Goal: Find specific page/section: Find specific page/section

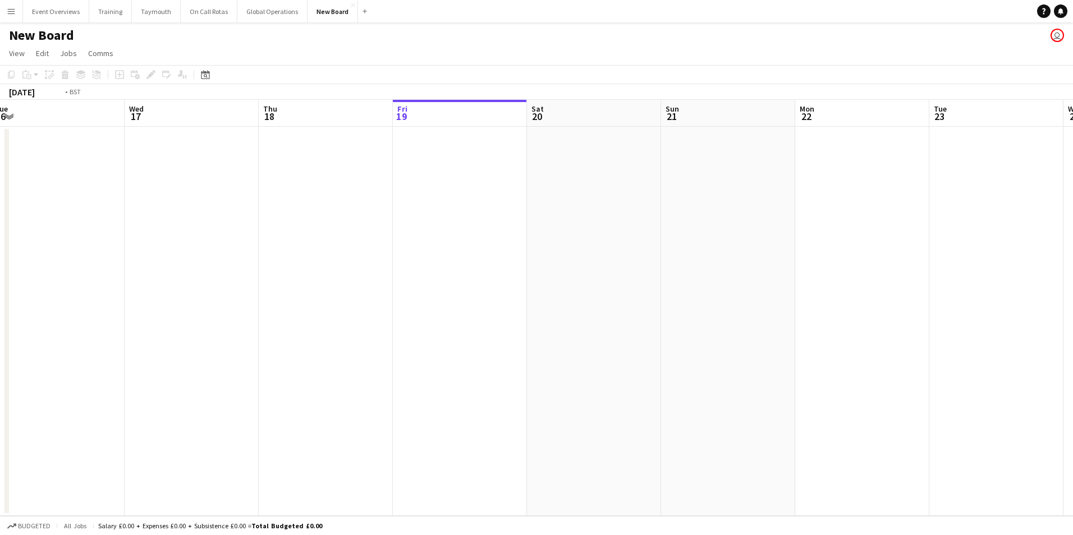
scroll to position [0, 245]
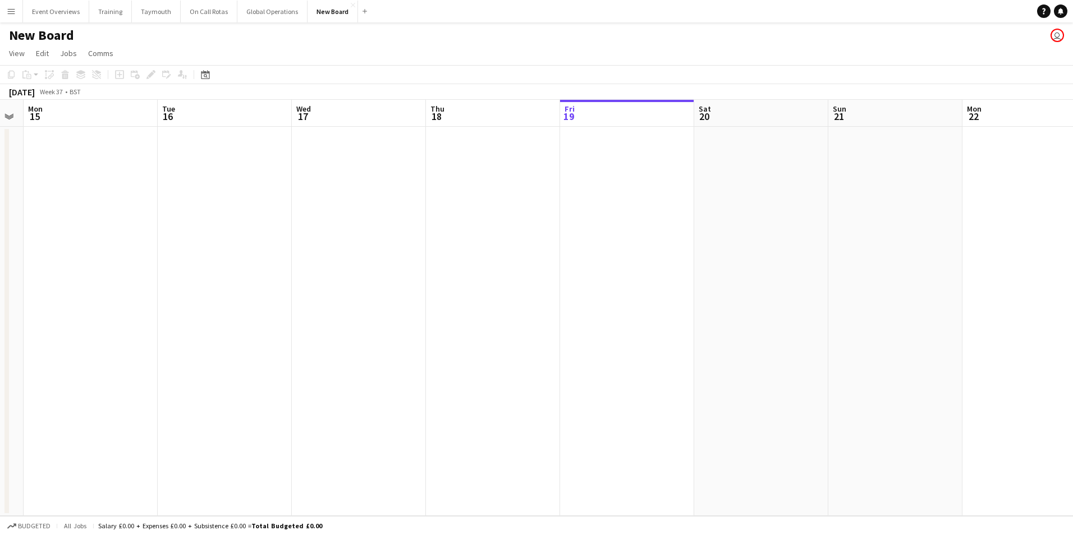
drag, startPoint x: 485, startPoint y: 252, endPoint x: 717, endPoint y: 261, distance: 231.9
click at [717, 261] on app-calendar-viewport "Sat 13 Sun 14 Mon 15 Tue 16 Wed 17 Thu 18 Fri 19 Sat 20 Sun 21 Mon 22 Tue 23 We…" at bounding box center [536, 308] width 1073 height 416
click at [208, 74] on icon "Date picker" at bounding box center [205, 74] width 9 height 9
click at [288, 251] on button "[DATE]" at bounding box center [285, 251] width 33 height 18
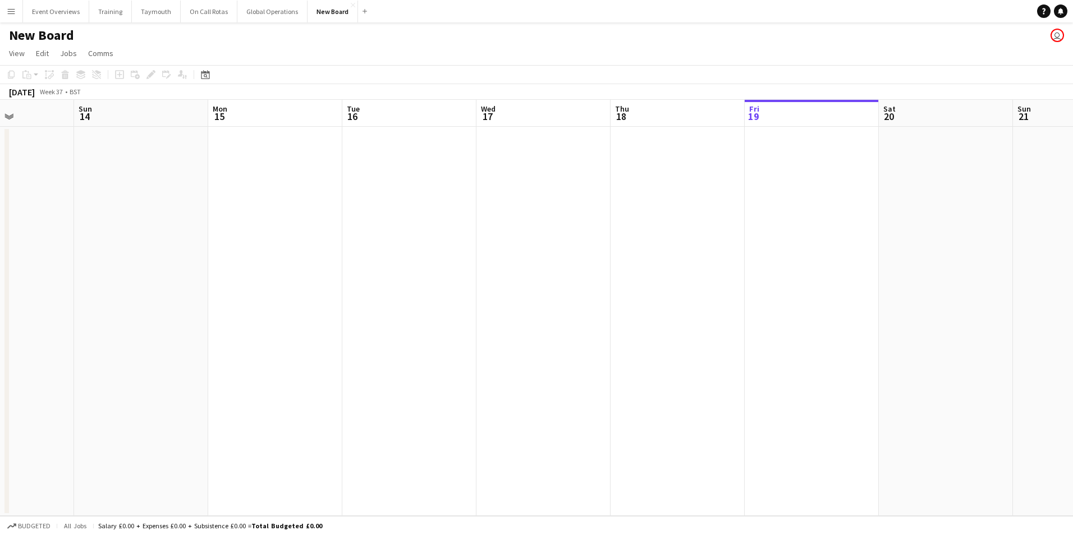
scroll to position [0, 249]
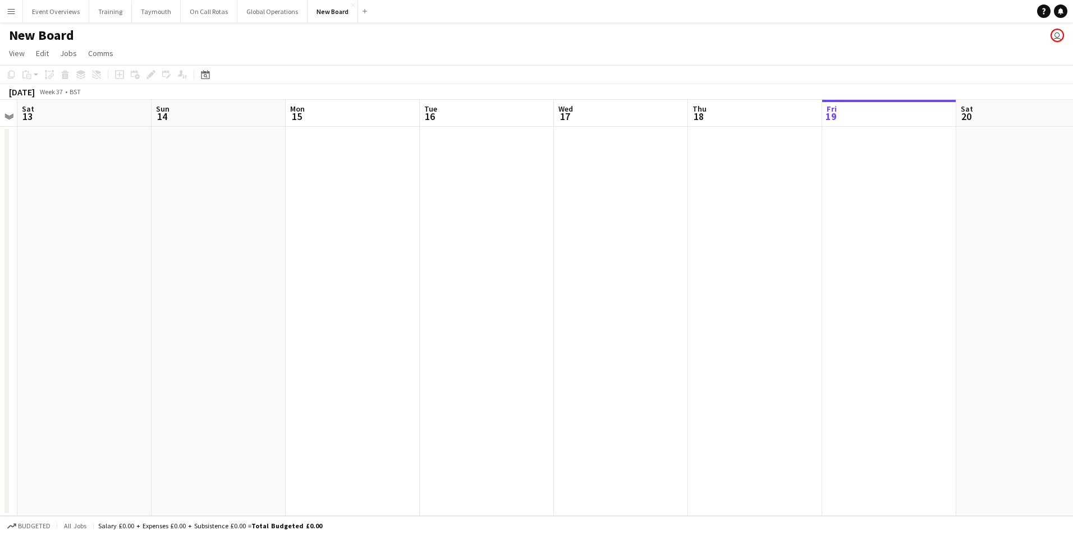
drag, startPoint x: 288, startPoint y: 251, endPoint x: 828, endPoint y: 255, distance: 539.7
click at [828, 255] on app-calendar-viewport "Thu 11 Fri 12 Sat 13 Sun 14 Mon 15 Tue 16 Wed 17 Thu 18 Fri 19 Sat 20 Sun 21 Mo…" at bounding box center [536, 308] width 1073 height 416
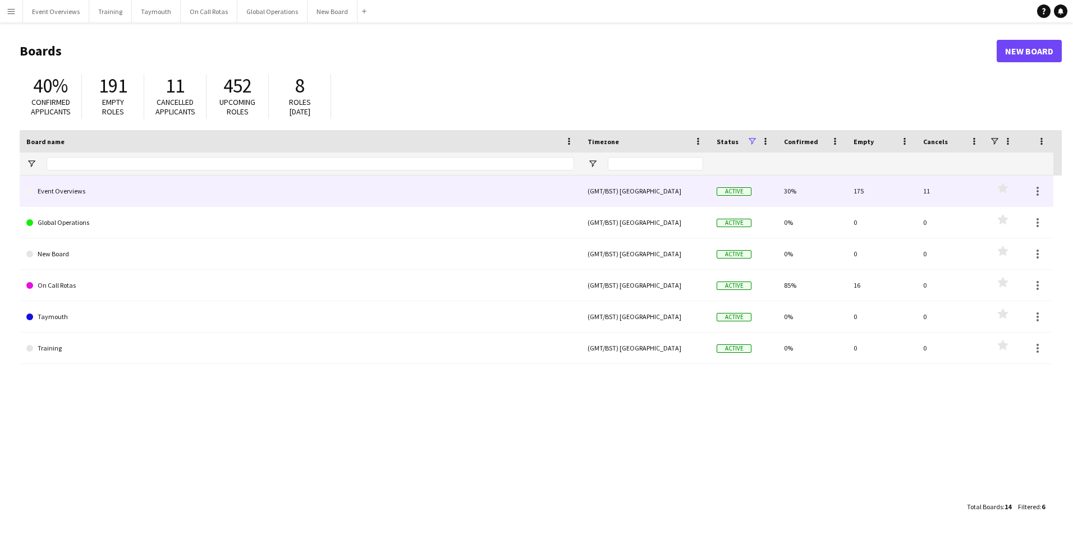
click at [68, 190] on link "Event Overviews" at bounding box center [300, 191] width 548 height 31
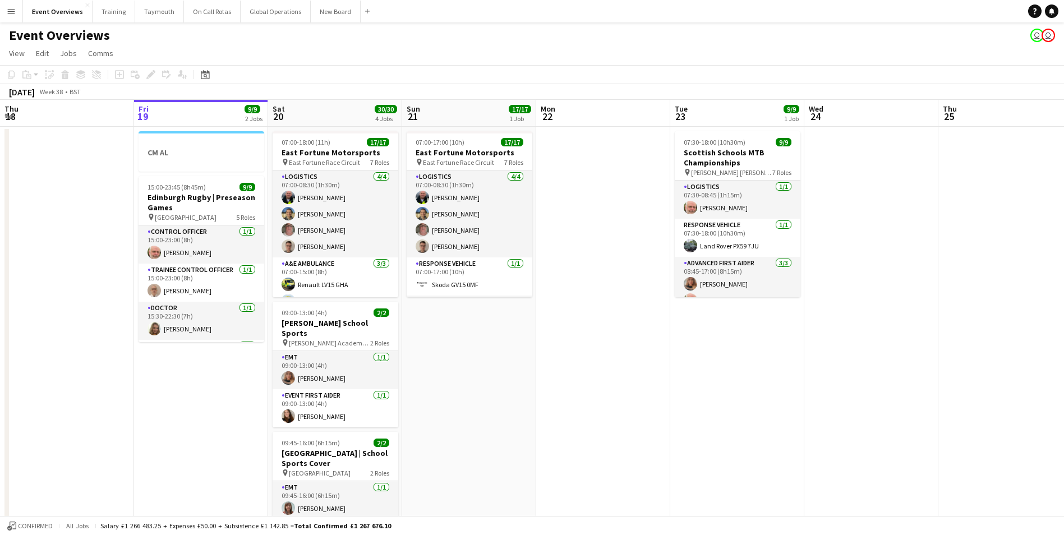
click at [661, 442] on app-date-cell at bounding box center [603, 440] width 134 height 626
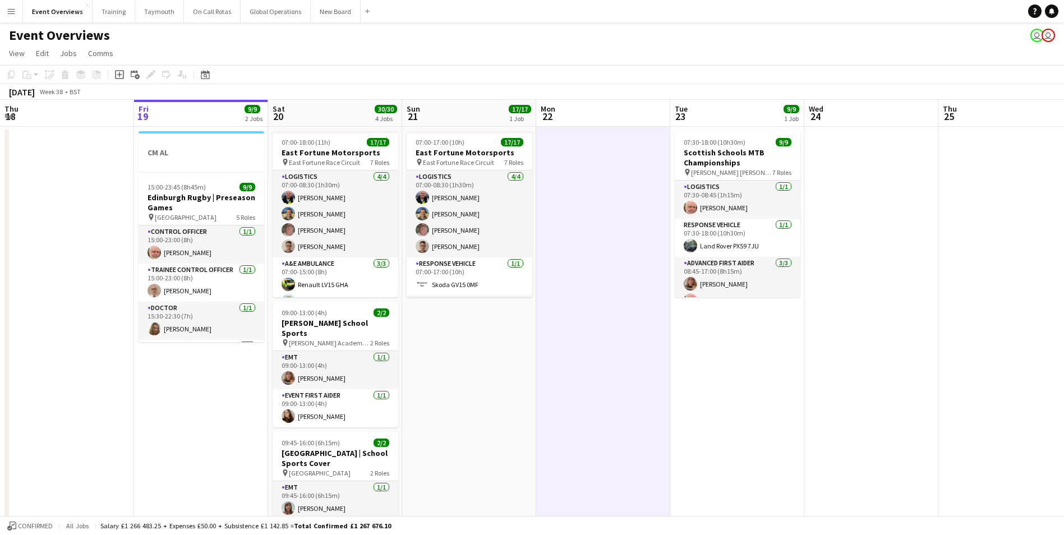
click at [693, 436] on app-date-cell "07:30-18:00 (10h30m) 9/9 Scottish Schools MTB Championships pin [PERSON_NAME] […" at bounding box center [737, 440] width 134 height 626
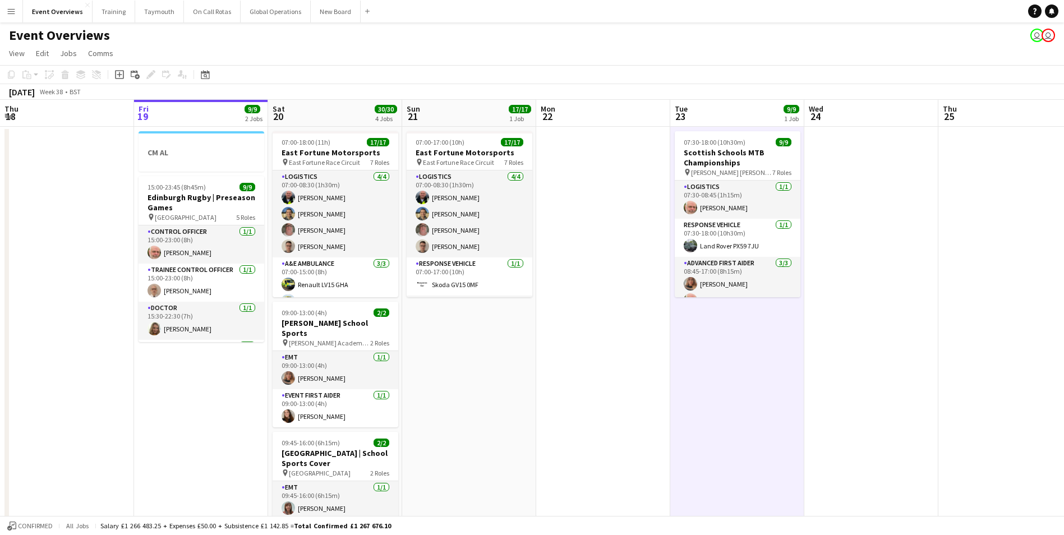
click at [610, 438] on app-date-cell at bounding box center [603, 440] width 134 height 626
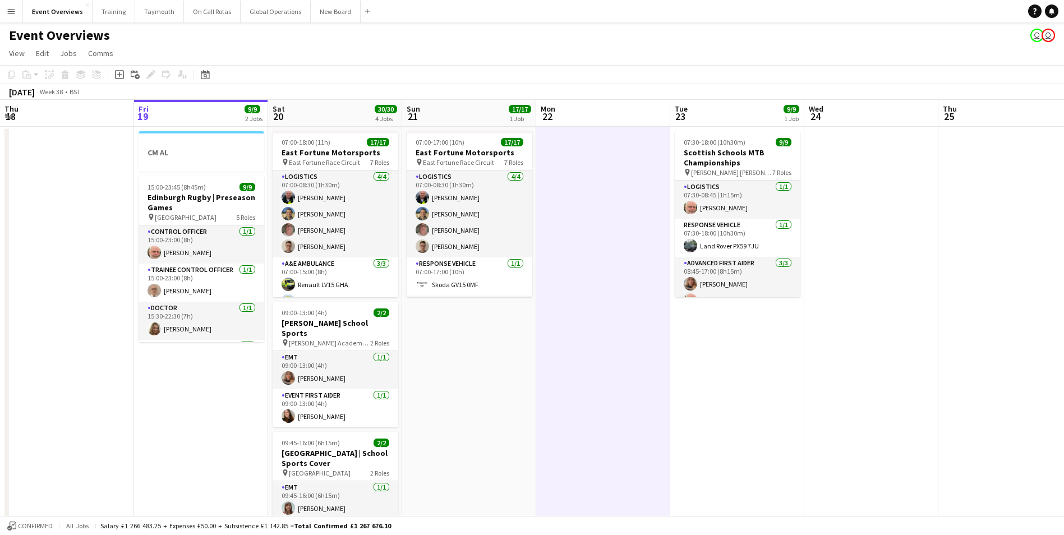
click at [564, 389] on app-date-cell at bounding box center [603, 440] width 134 height 626
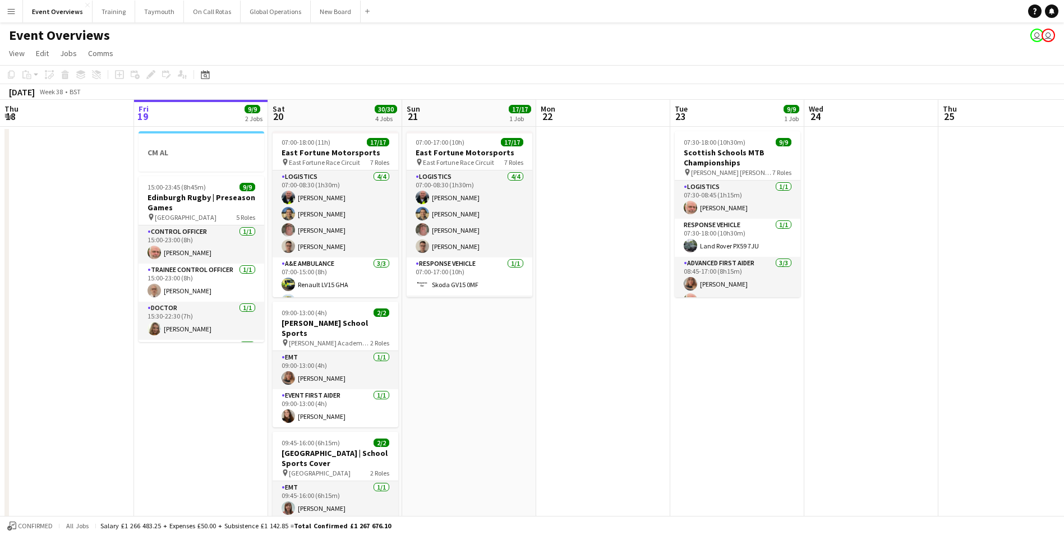
click at [673, 411] on app-date-cell "07:30-18:00 (10h30m) 9/9 Scottish Schools MTB Championships pin [PERSON_NAME] […" at bounding box center [737, 440] width 134 height 626
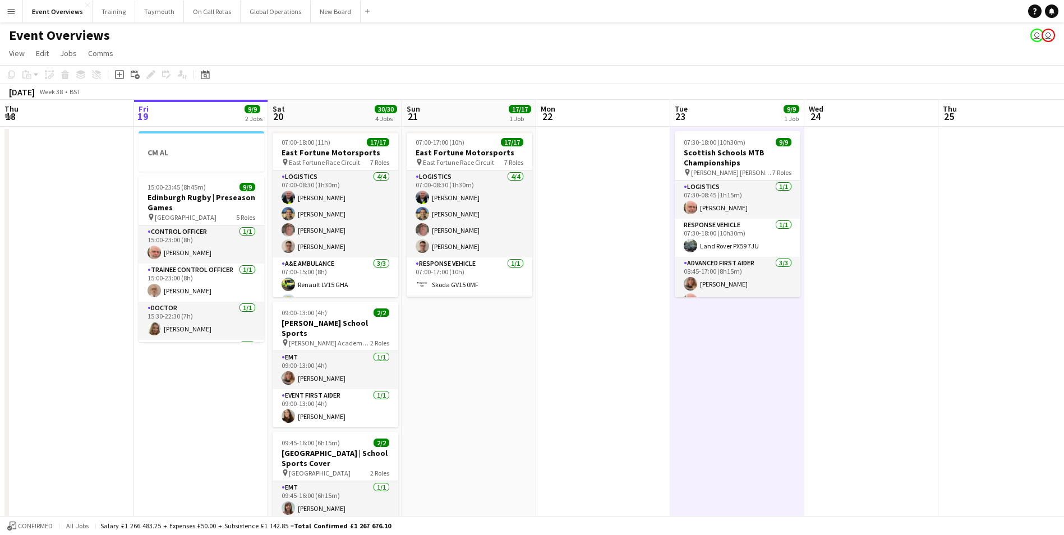
click at [605, 409] on app-date-cell at bounding box center [603, 440] width 134 height 626
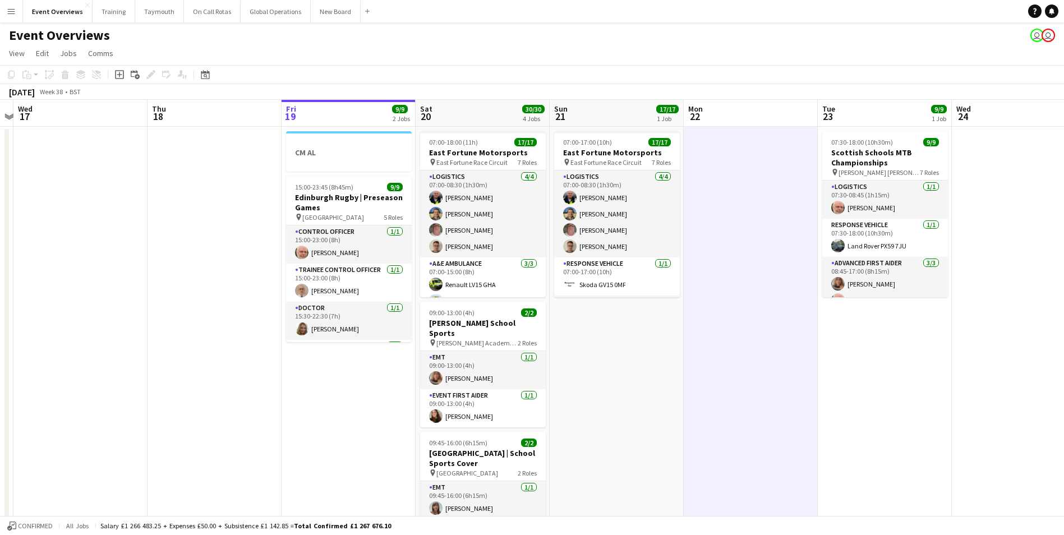
scroll to position [0, 232]
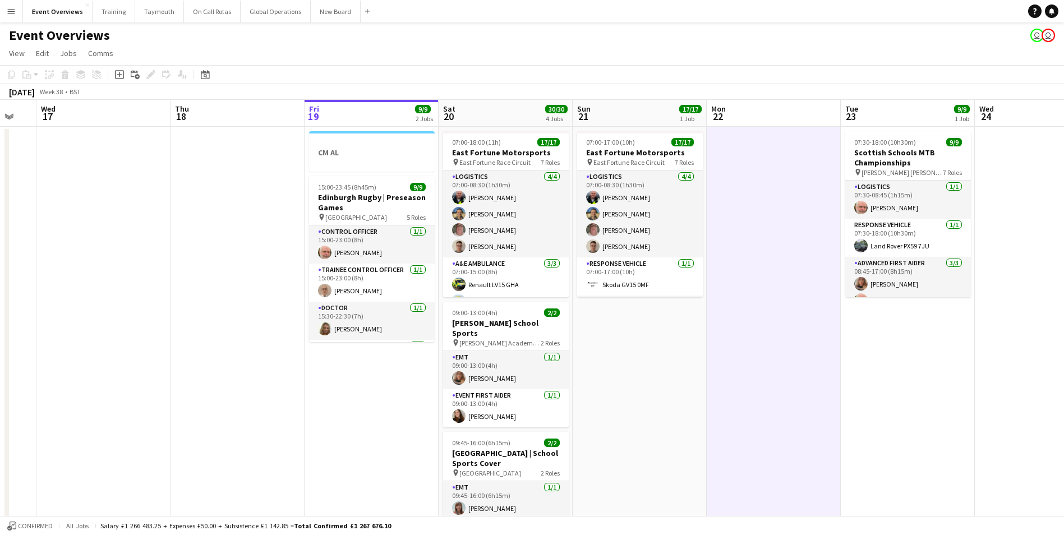
drag, startPoint x: 599, startPoint y: 411, endPoint x: 769, endPoint y: 461, distance: 177.5
click at [769, 461] on app-calendar-viewport "Mon 15 Tue 16 Wed 17 Thu 18 Fri 19 9/9 2 Jobs Sat 20 30/30 4 Jobs Sun 21 17/17 …" at bounding box center [532, 426] width 1064 height 652
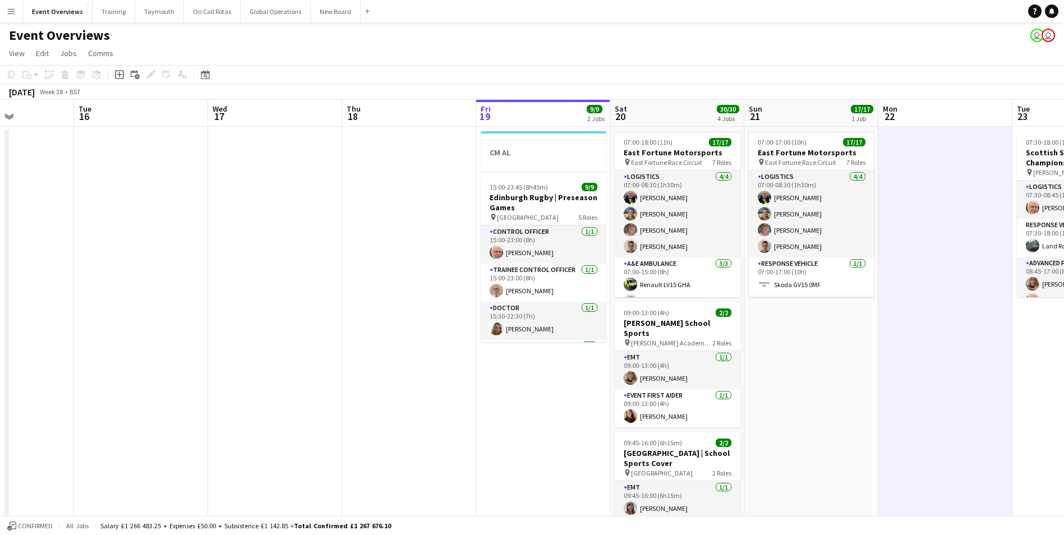
scroll to position [0, 326]
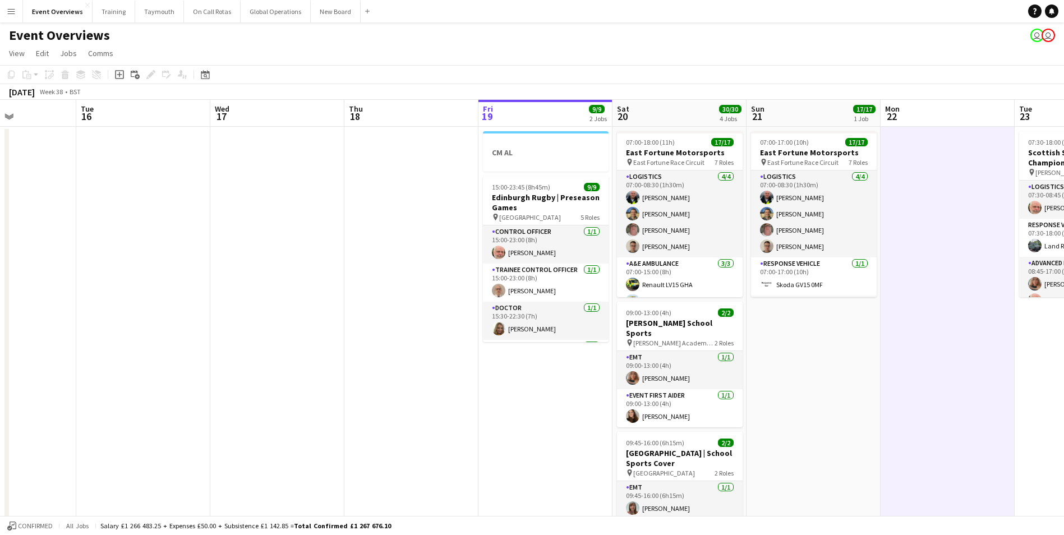
drag, startPoint x: 680, startPoint y: 443, endPoint x: 854, endPoint y: 438, distance: 174.0
click at [854, 438] on app-calendar-viewport "Sat 13 11/12 6 Jobs Sun 14 Mon 15 Tue 16 Wed 17 Thu 18 Fri 19 9/9 2 Jobs Sat 20…" at bounding box center [532, 512] width 1064 height 825
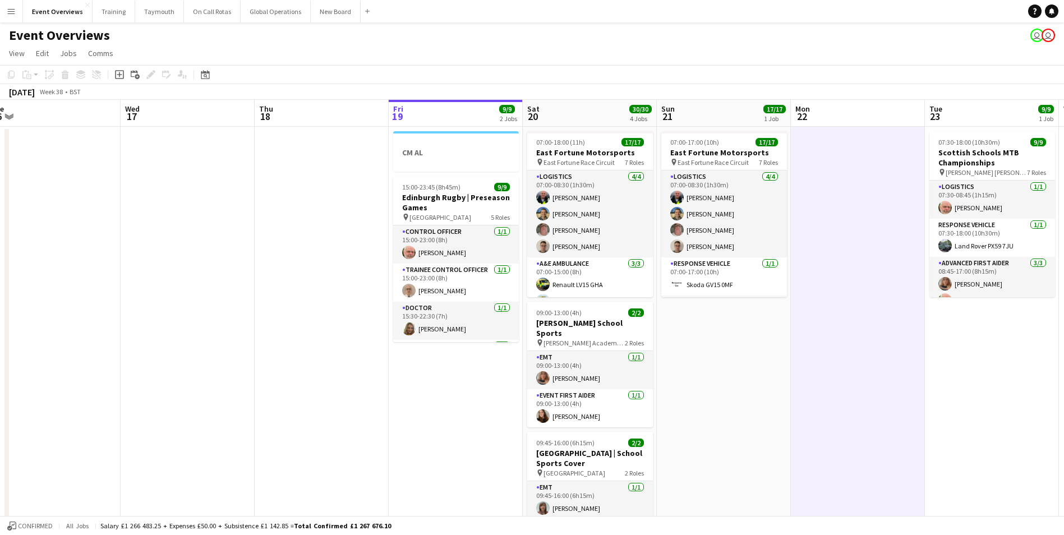
drag, startPoint x: 854, startPoint y: 438, endPoint x: 629, endPoint y: 462, distance: 226.3
click at [629, 462] on app-calendar-viewport "Sat 13 11/12 6 Jobs Sun 14 Mon 15 Tue 16 Wed 17 Thu 18 Fri 19 9/9 2 Jobs Sat 20…" at bounding box center [532, 512] width 1064 height 825
